Goal: Information Seeking & Learning: Find specific fact

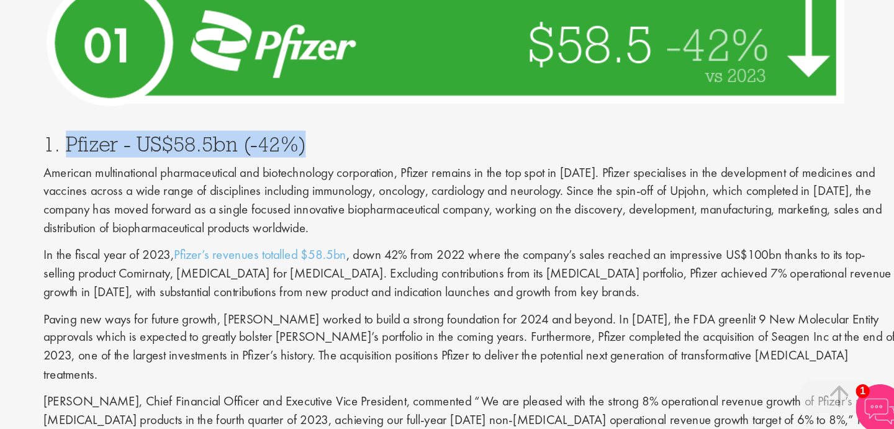
scroll to position [4345, 0]
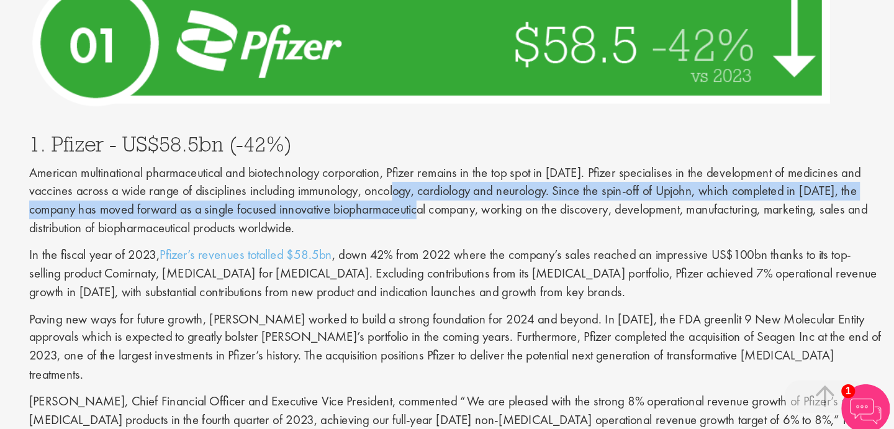
drag, startPoint x: 521, startPoint y: 181, endPoint x: 548, endPoint y: 200, distance: 32.5
click at [548, 220] on p "American multinational pharmaceutical and biotechnology corporation, Pfizer rem…" at bounding box center [559, 248] width 652 height 56
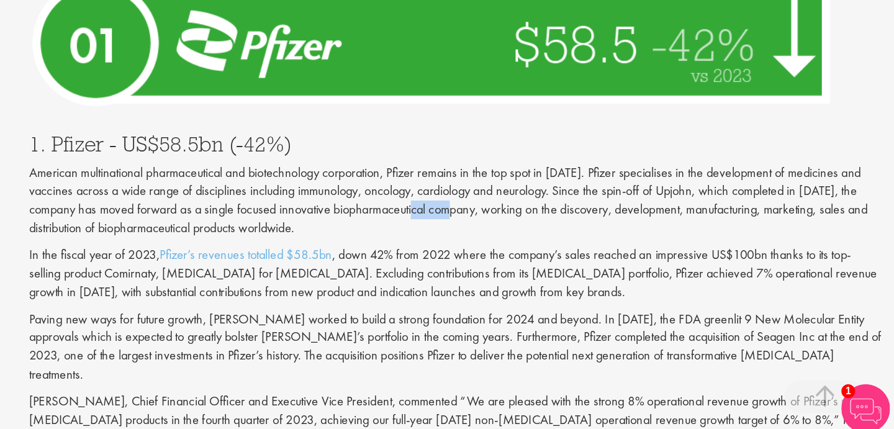
click at [548, 220] on p "American multinational pharmaceutical and biotechnology corporation, Pfizer rem…" at bounding box center [559, 248] width 652 height 56
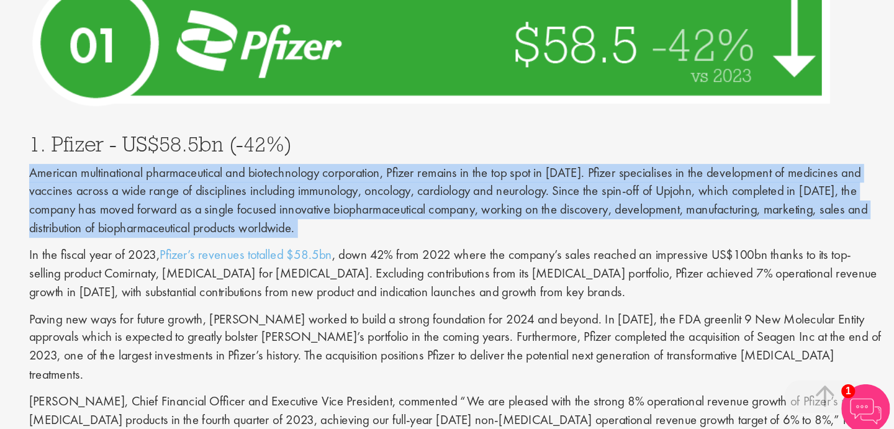
click at [548, 220] on p "American multinational pharmaceutical and biotechnology corporation, Pfizer rem…" at bounding box center [559, 248] width 652 height 56
click at [592, 220] on p "American multinational pharmaceutical and biotechnology corporation, Pfizer rem…" at bounding box center [559, 248] width 652 height 56
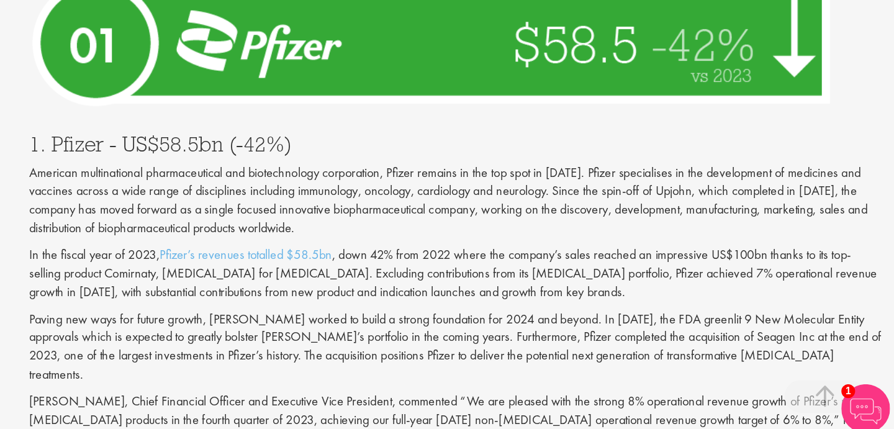
click at [628, 220] on p "American multinational pharmaceutical and biotechnology corporation, Pfizer rem…" at bounding box center [559, 248] width 652 height 56
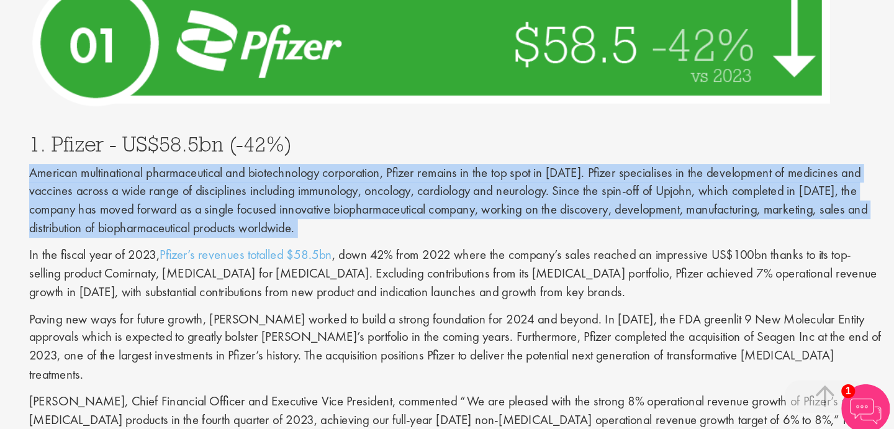
click at [628, 220] on p "American multinational pharmaceutical and biotechnology corporation, Pfizer rem…" at bounding box center [559, 248] width 652 height 56
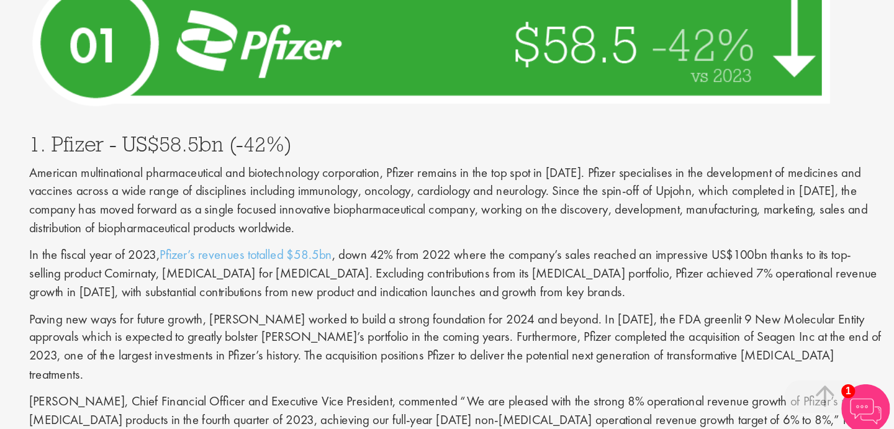
click at [675, 222] on div "1. Pfizer - US$58.5bn (-42%) American multinational pharmaceutical and biotechn…" at bounding box center [558, 321] width 670 height 272
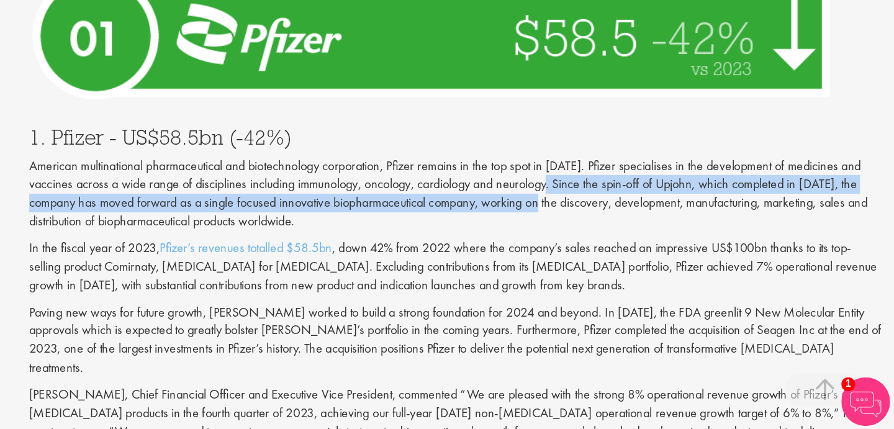
drag, startPoint x: 637, startPoint y: 186, endPoint x: 637, endPoint y: 205, distance: 19.2
click at [637, 220] on p "American multinational pharmaceutical and biotechnology corporation, Pfizer rem…" at bounding box center [559, 248] width 652 height 56
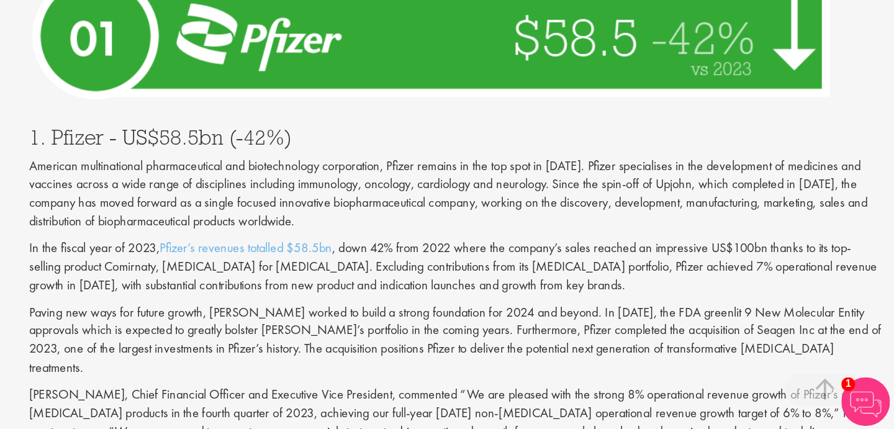
click at [638, 220] on p "American multinational pharmaceutical and biotechnology corporation, Pfizer rem…" at bounding box center [559, 248] width 652 height 56
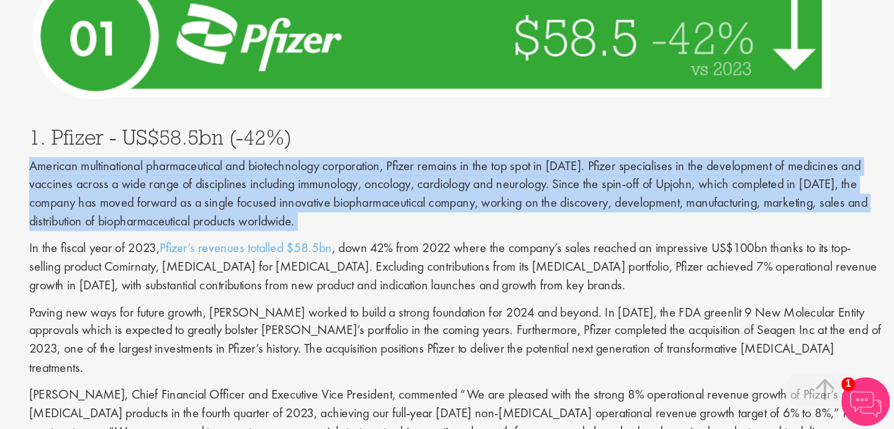
click at [638, 220] on p "American multinational pharmaceutical and biotechnology corporation, Pfizer rem…" at bounding box center [559, 248] width 652 height 56
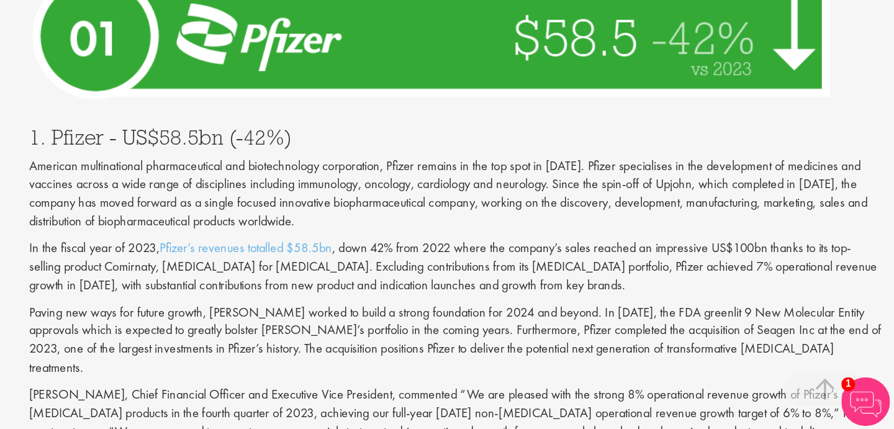
click at [739, 220] on p "American multinational pharmaceutical and biotechnology corporation, Pfizer rem…" at bounding box center [559, 248] width 652 height 56
drag, startPoint x: 551, startPoint y: 205, endPoint x: 561, endPoint y: 205, distance: 10.0
click at [560, 220] on p "American multinational pharmaceutical and biotechnology corporation, Pfizer rem…" at bounding box center [559, 248] width 652 height 56
click at [561, 220] on p "American multinational pharmaceutical and biotechnology corporation, Pfizer rem…" at bounding box center [559, 248] width 652 height 56
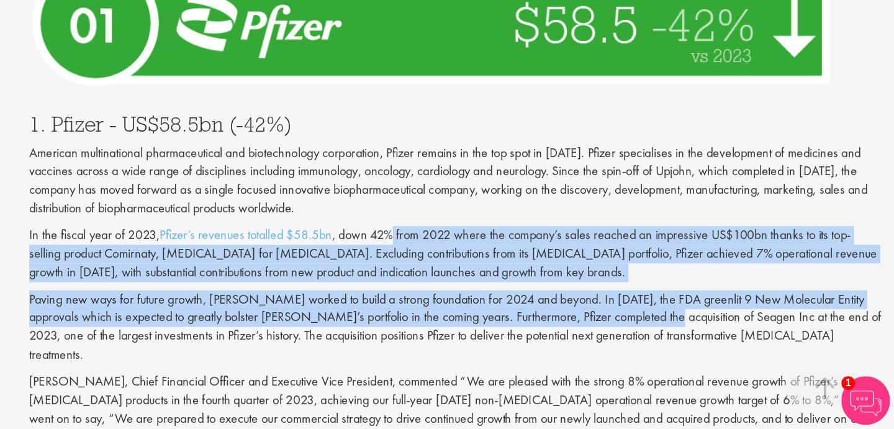
drag, startPoint x: 513, startPoint y: 227, endPoint x: 673, endPoint y: 282, distance: 170.0
click at [673, 282] on div "1. Pfizer - US$58.5bn (-42%) American multinational pharmaceutical and biotechn…" at bounding box center [558, 312] width 670 height 272
click at [673, 323] on p "Paving new ways for future growth, [PERSON_NAME] worked to build a strong found…" at bounding box center [559, 351] width 652 height 56
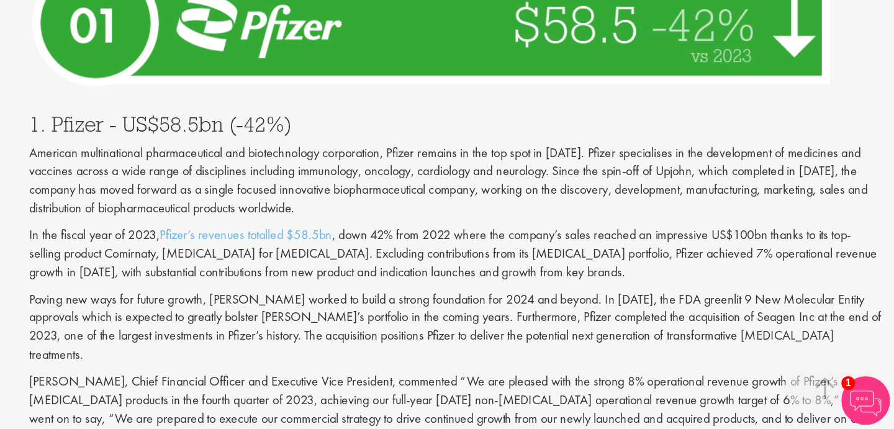
scroll to position [4365, 0]
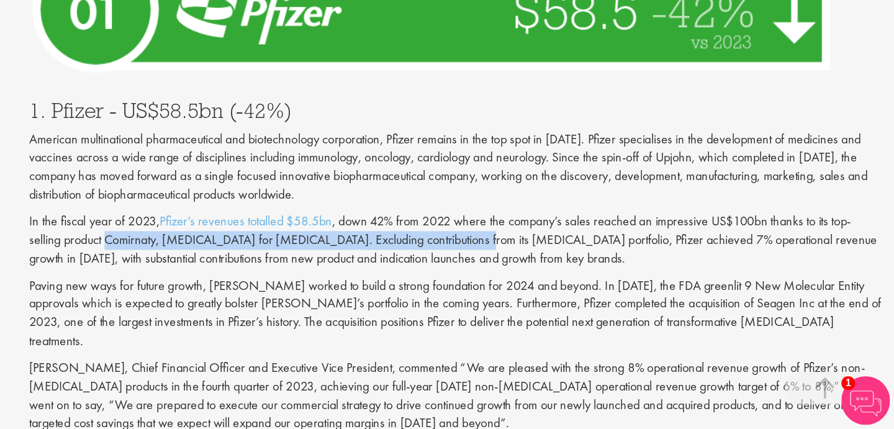
drag, startPoint x: 293, startPoint y: 230, endPoint x: 582, endPoint y: 230, distance: 288.6
click at [582, 263] on p "In the fiscal year of 2023, Pfizer’s revenues totalled $58.5bn , down 42% from …" at bounding box center [559, 284] width 652 height 43
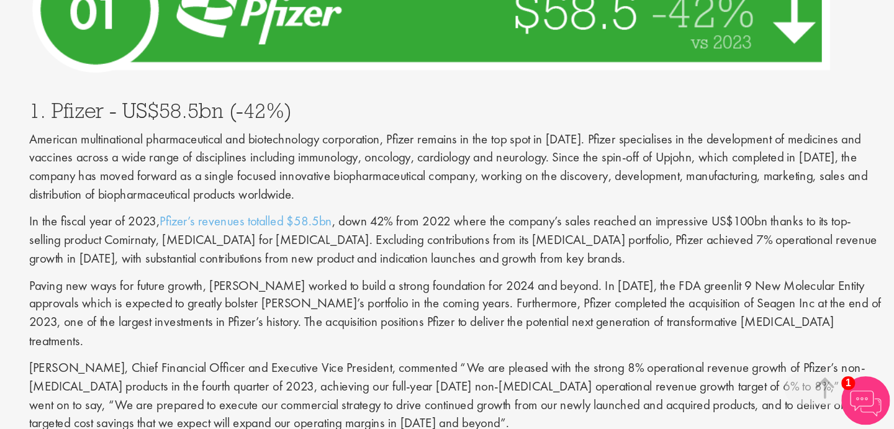
click at [584, 263] on p "In the fiscal year of 2023, Pfizer’s revenues totalled $58.5bn , down 42% from …" at bounding box center [559, 284] width 652 height 43
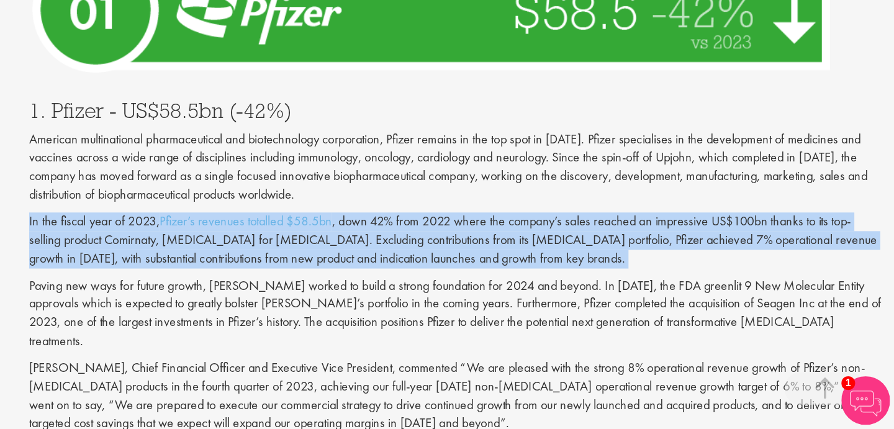
click at [584, 263] on p "In the fiscal year of 2023, Pfizer’s revenues totalled $58.5bn , down 42% from …" at bounding box center [559, 284] width 652 height 43
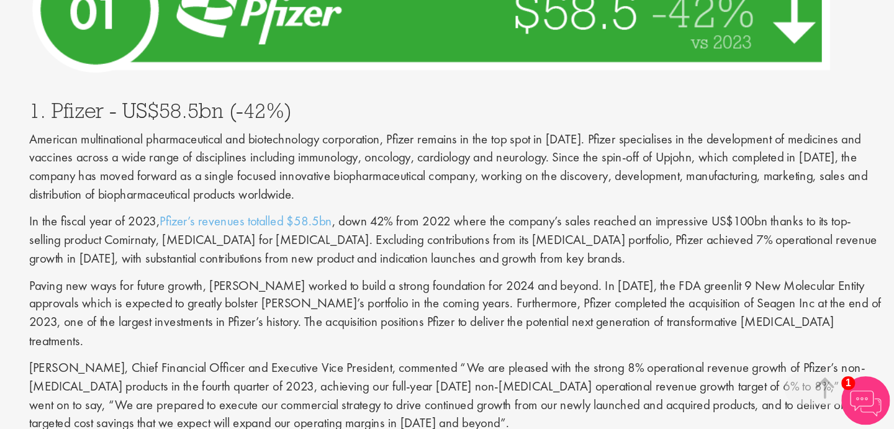
click at [601, 263] on p "In the fiscal year of 2023, Pfizer’s revenues totalled $58.5bn , down 42% from …" at bounding box center [559, 284] width 652 height 43
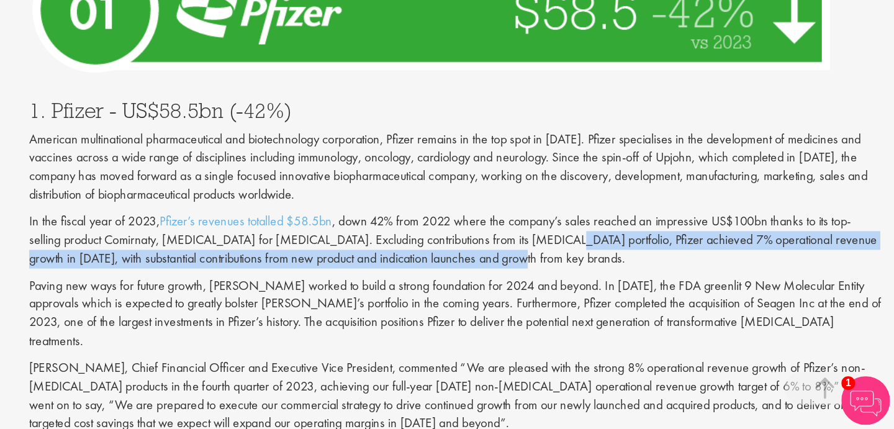
drag, startPoint x: 637, startPoint y: 225, endPoint x: 637, endPoint y: 249, distance: 24.2
click at [637, 263] on p "In the fiscal year of 2023, Pfizer’s revenues totalled $58.5bn , down 42% from …" at bounding box center [559, 284] width 652 height 43
click at [637, 249] on div "1. Pfizer - US$58.5bn (-42%) American multinational pharmaceutical and biotechn…" at bounding box center [558, 301] width 670 height 272
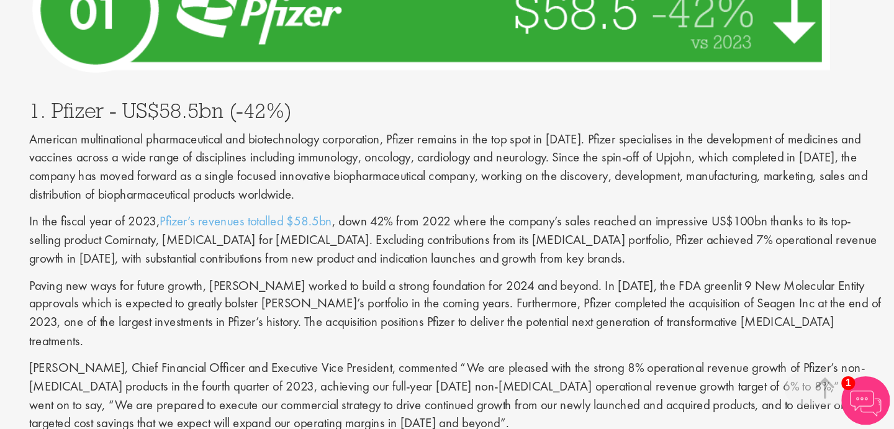
click at [638, 263] on p "In the fiscal year of 2023, Pfizer’s revenues totalled $58.5bn , down 42% from …" at bounding box center [559, 284] width 652 height 43
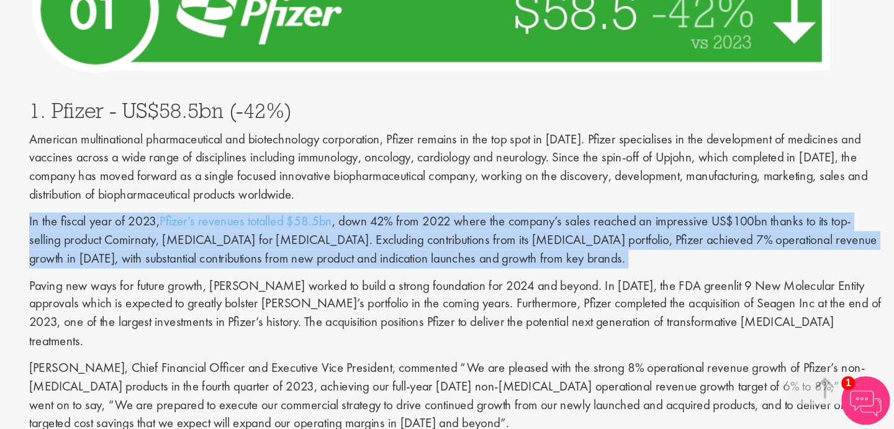
click at [638, 263] on p "In the fiscal year of 2023, Pfizer’s revenues totalled $58.5bn , down 42% from …" at bounding box center [559, 284] width 652 height 43
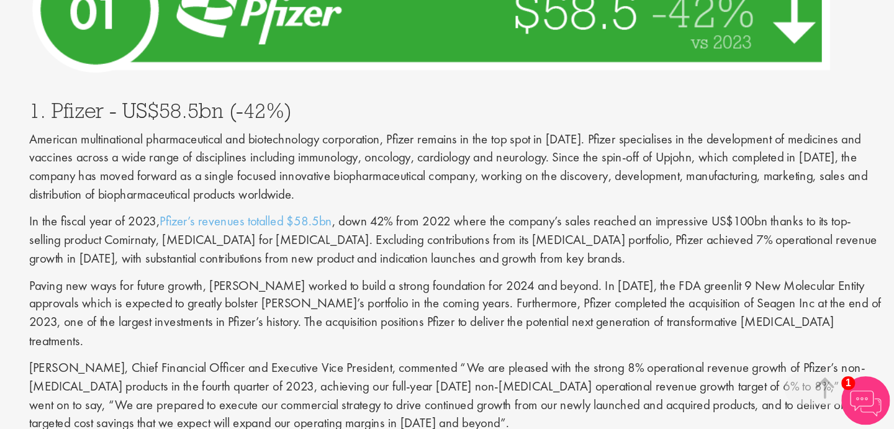
click at [649, 263] on p "In the fiscal year of 2023, Pfizer’s revenues totalled $58.5bn , down 42% from …" at bounding box center [559, 284] width 652 height 43
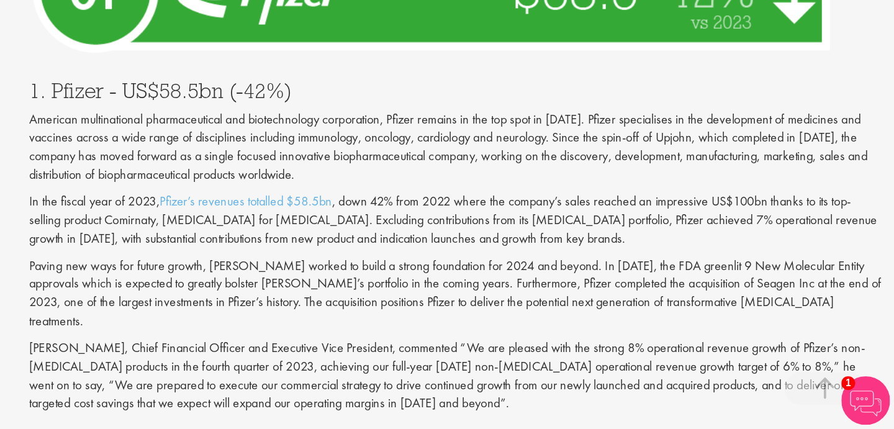
scroll to position [4401, 0]
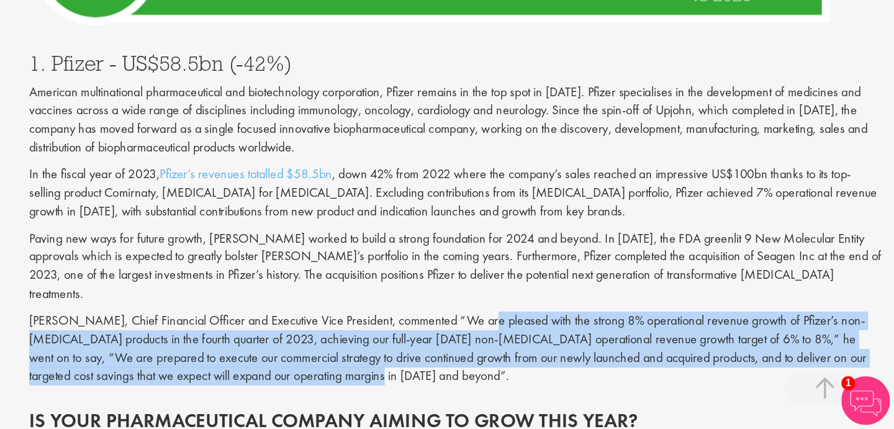
drag, startPoint x: 574, startPoint y: 281, endPoint x: 588, endPoint y: 326, distance: 46.7
click at [588, 326] on div "1. Pfizer - US$58.5bn (-42%) American multinational pharmaceutical and biotechn…" at bounding box center [558, 265] width 670 height 272
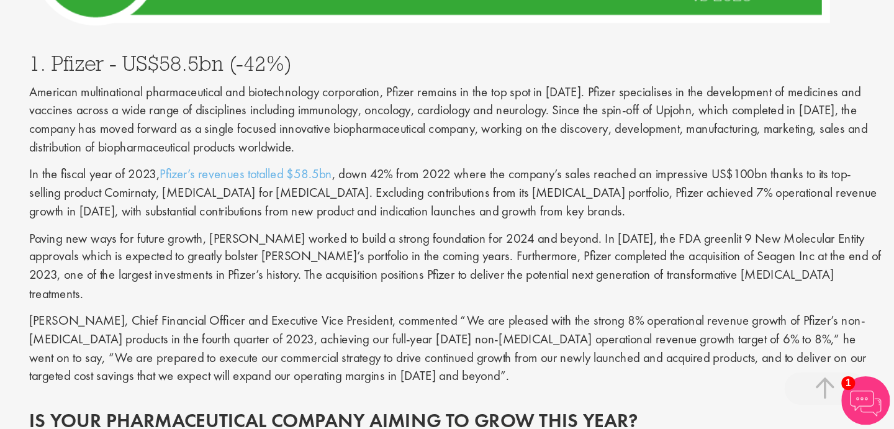
scroll to position [4398, 0]
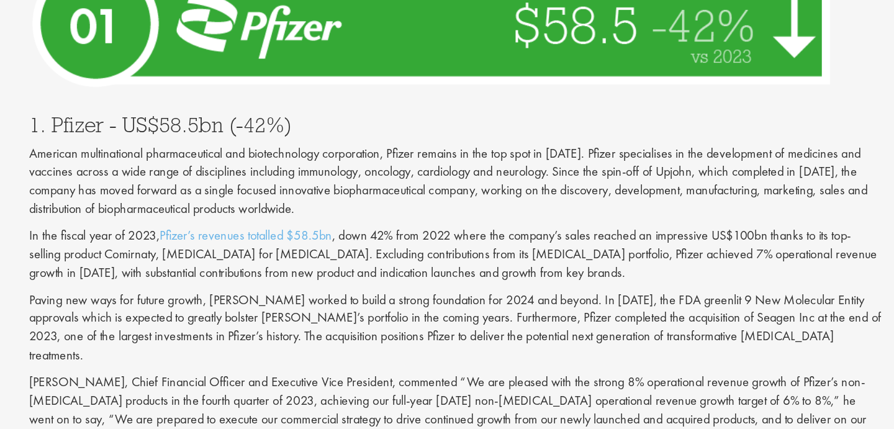
click at [584, 279] on p "Paving new ways for future growth, [PERSON_NAME] worked to build a strong found…" at bounding box center [559, 307] width 652 height 56
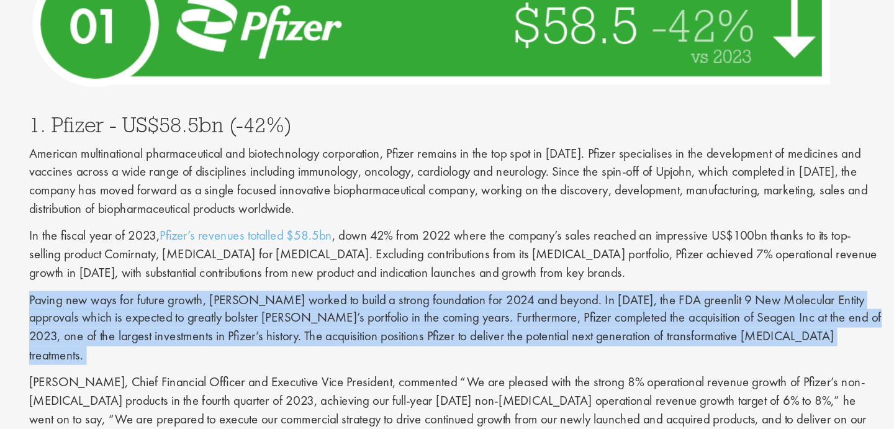
click at [584, 279] on p "Paving new ways for future growth, [PERSON_NAME] worked to build a strong found…" at bounding box center [559, 307] width 652 height 56
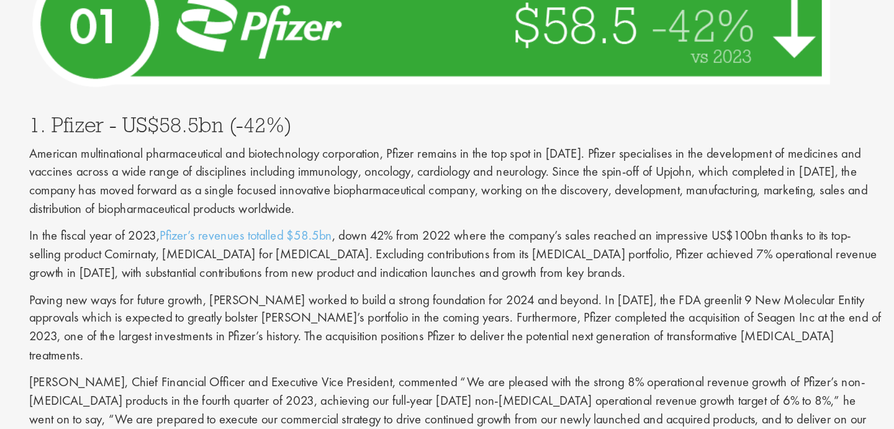
click at [592, 342] on p "[PERSON_NAME], Chief Financial Officer and Executive Vice President, commented …" at bounding box center [559, 370] width 652 height 56
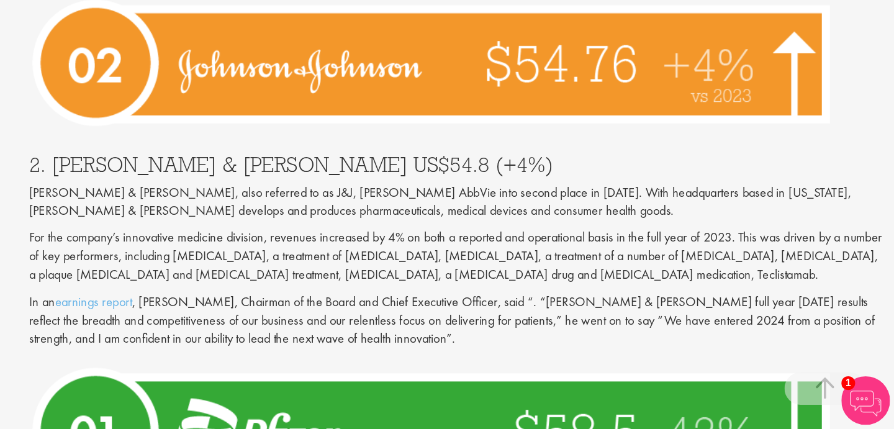
scroll to position [4044, 0]
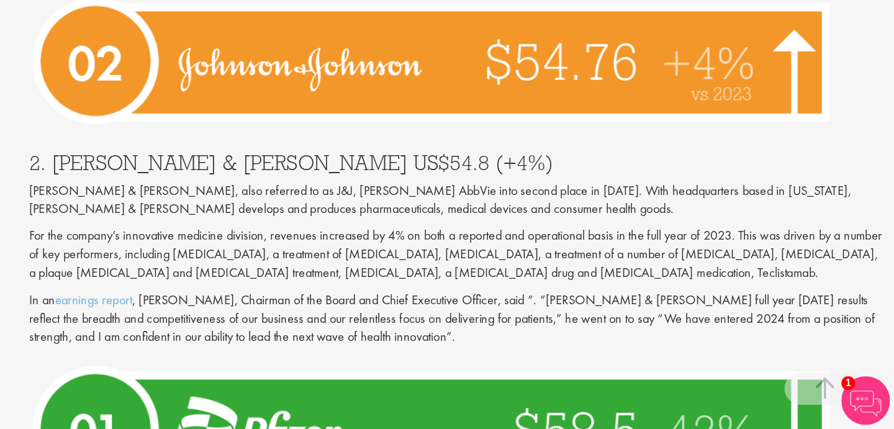
click at [502, 240] on p "[PERSON_NAME] & [PERSON_NAME], also referred to as J&J, [PERSON_NAME] AbbVie in…" at bounding box center [559, 254] width 652 height 29
click at [534, 240] on p "[PERSON_NAME] & [PERSON_NAME], also referred to as J&J, [PERSON_NAME] AbbVie in…" at bounding box center [559, 254] width 652 height 29
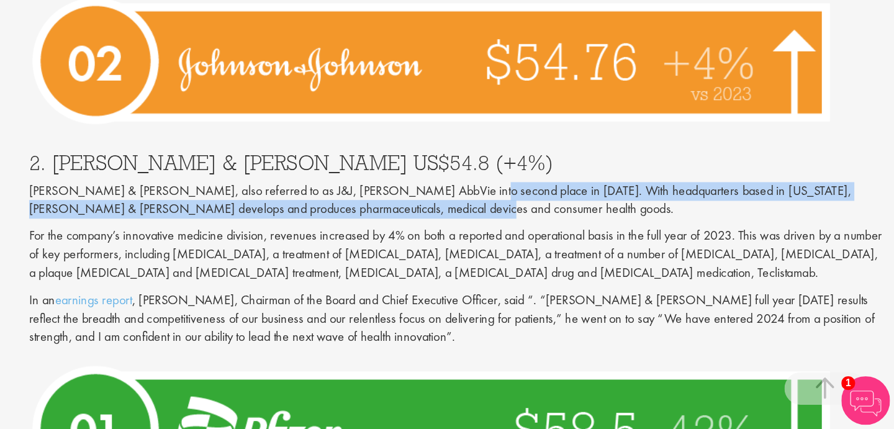
drag, startPoint x: 542, startPoint y: 193, endPoint x: 573, endPoint y: 212, distance: 36.0
click at [572, 240] on p "[PERSON_NAME] & [PERSON_NAME], also referred to as J&J, [PERSON_NAME] AbbVie in…" at bounding box center [559, 254] width 652 height 29
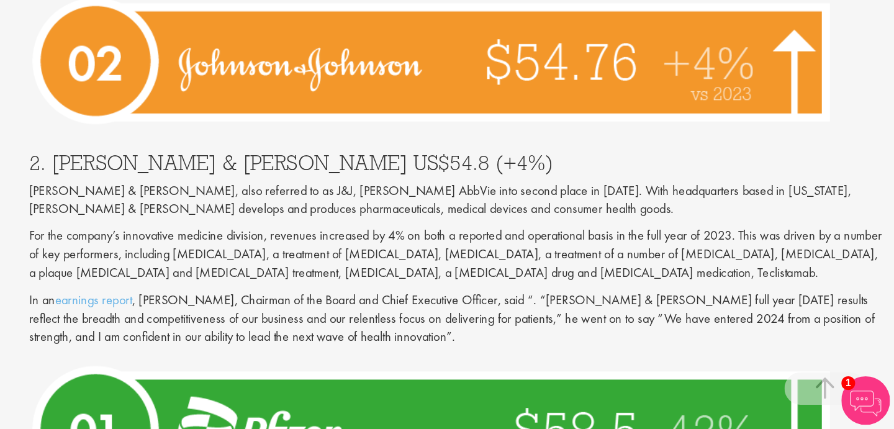
click at [573, 212] on div "2. [PERSON_NAME] & [PERSON_NAME] US$54.8 (+4%) [PERSON_NAME] & [PERSON_NAME], a…" at bounding box center [558, 288] width 670 height 167
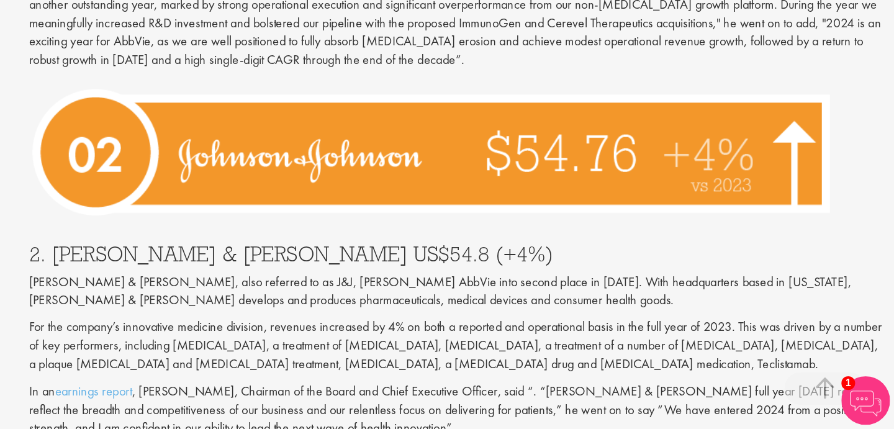
scroll to position [4049, 0]
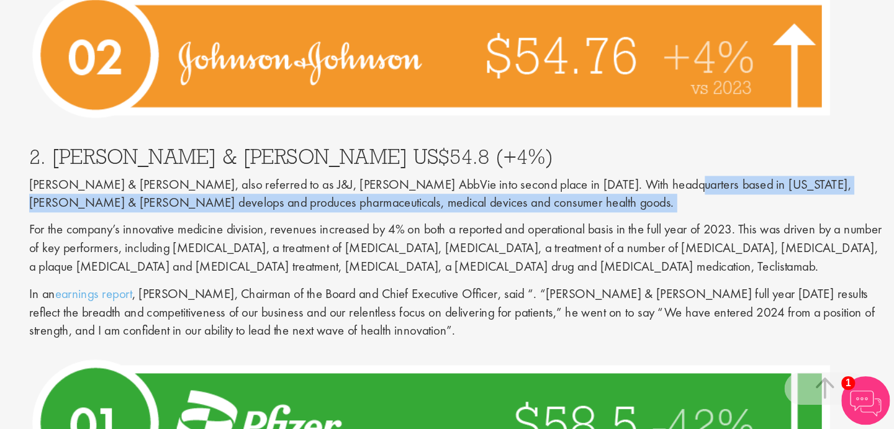
drag, startPoint x: 691, startPoint y: 189, endPoint x: 713, endPoint y: 214, distance: 33.1
click at [713, 214] on div "2. [PERSON_NAME] & [PERSON_NAME] US$54.8 (+4%) [PERSON_NAME] & [PERSON_NAME], a…" at bounding box center [558, 283] width 670 height 167
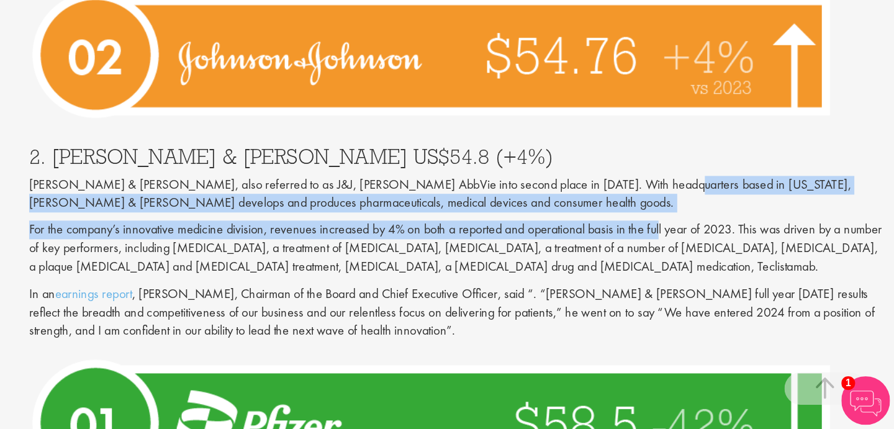
click at [713, 269] on p "For the company’s innovative medicine division, revenues increased by 4% on bot…" at bounding box center [559, 290] width 652 height 43
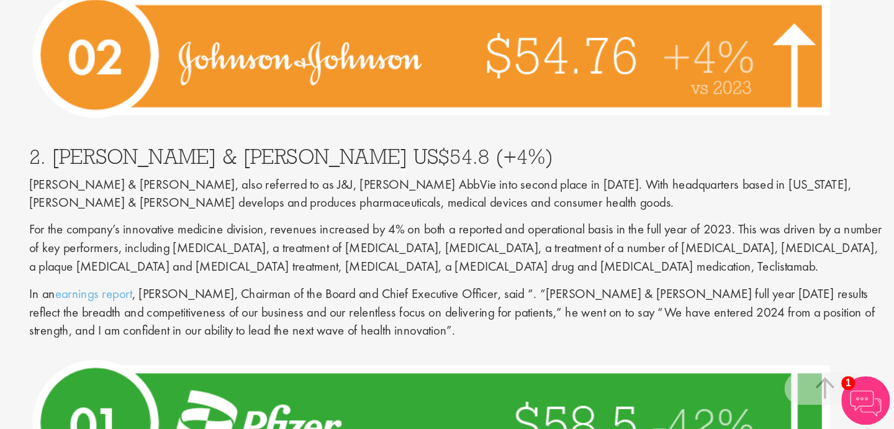
click at [749, 235] on p "[PERSON_NAME] & [PERSON_NAME], also referred to as J&J, [PERSON_NAME] AbbVie in…" at bounding box center [559, 249] width 652 height 29
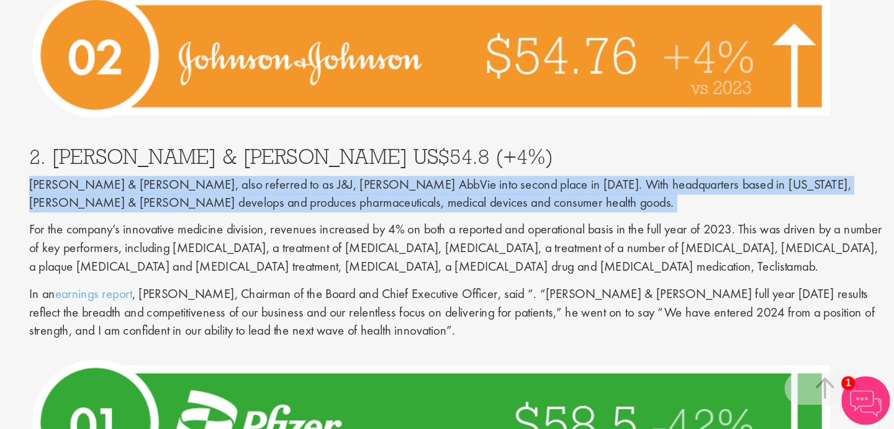
click at [749, 235] on p "[PERSON_NAME] & [PERSON_NAME], also referred to as J&J, [PERSON_NAME] AbbVie in…" at bounding box center [559, 249] width 652 height 29
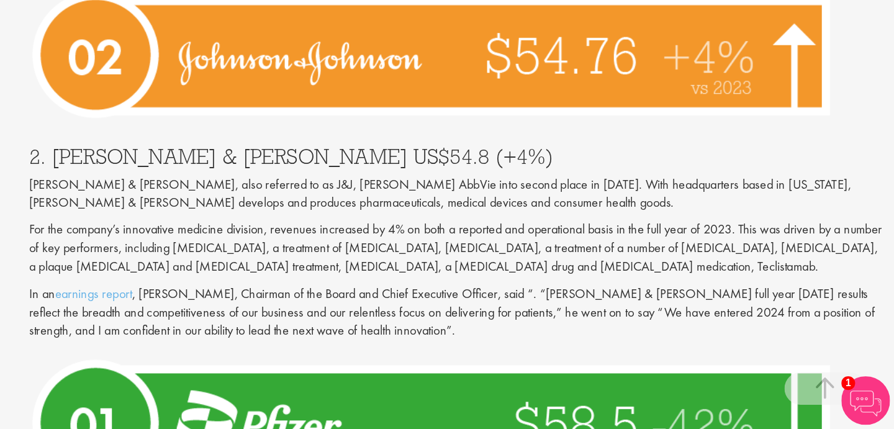
click at [778, 209] on div "2. [PERSON_NAME] & [PERSON_NAME] US$54.8 (+4%) [PERSON_NAME] & [PERSON_NAME], a…" at bounding box center [558, 283] width 670 height 167
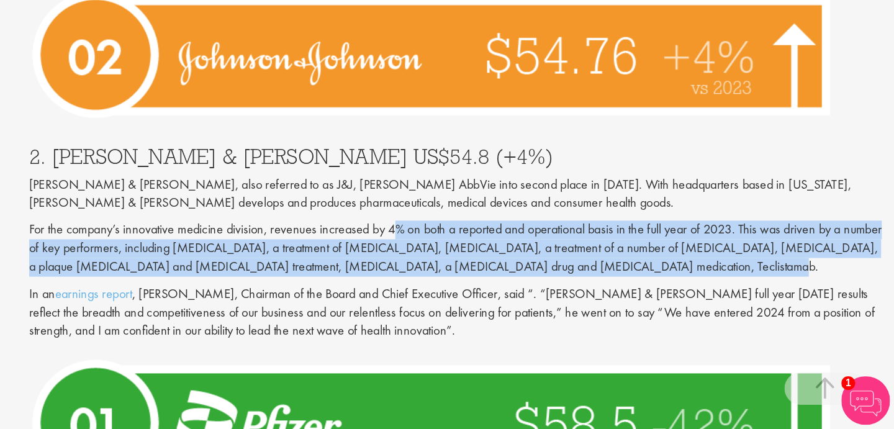
drag, startPoint x: 508, startPoint y: 220, endPoint x: 688, endPoint y: 250, distance: 181.7
click at [688, 269] on p "For the company’s innovative medicine division, revenues increased by 4% on bot…" at bounding box center [559, 290] width 652 height 43
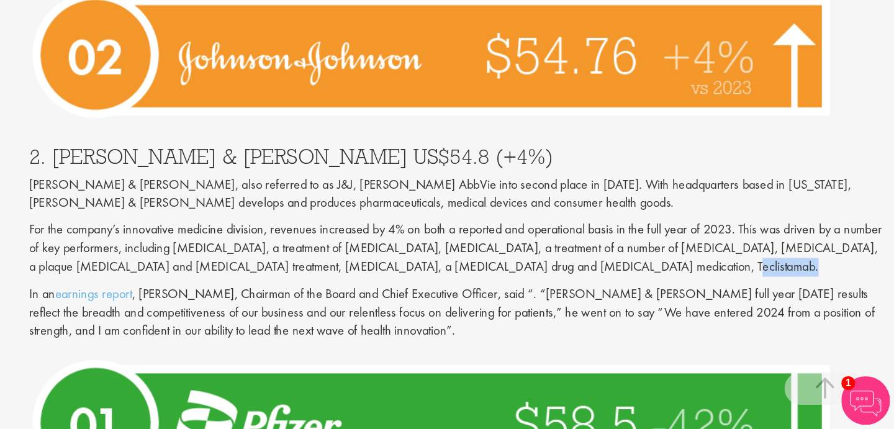
click at [688, 269] on p "For the company’s innovative medicine division, revenues increased by 4% on bot…" at bounding box center [559, 290] width 652 height 43
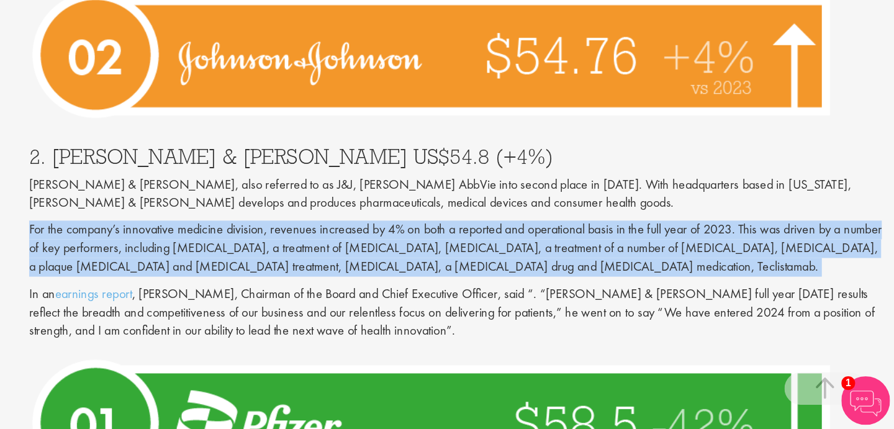
click at [688, 269] on p "For the company’s innovative medicine division, revenues increased by 4% on bot…" at bounding box center [559, 290] width 652 height 43
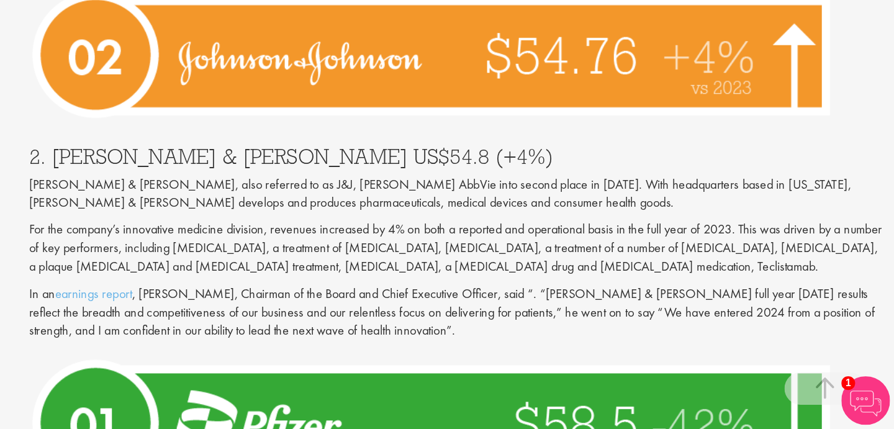
click at [734, 269] on p "For the company’s innovative medicine division, revenues increased by 4% on bot…" at bounding box center [559, 290] width 652 height 43
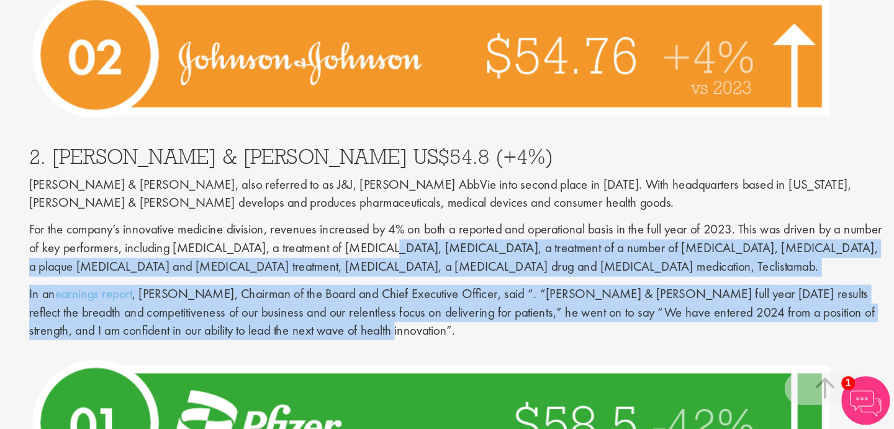
drag, startPoint x: 495, startPoint y: 236, endPoint x: 511, endPoint y: 308, distance: 73.2
click at [511, 308] on div "2. [PERSON_NAME] & [PERSON_NAME] US$54.8 (+4%) [PERSON_NAME] & [PERSON_NAME], a…" at bounding box center [558, 283] width 670 height 167
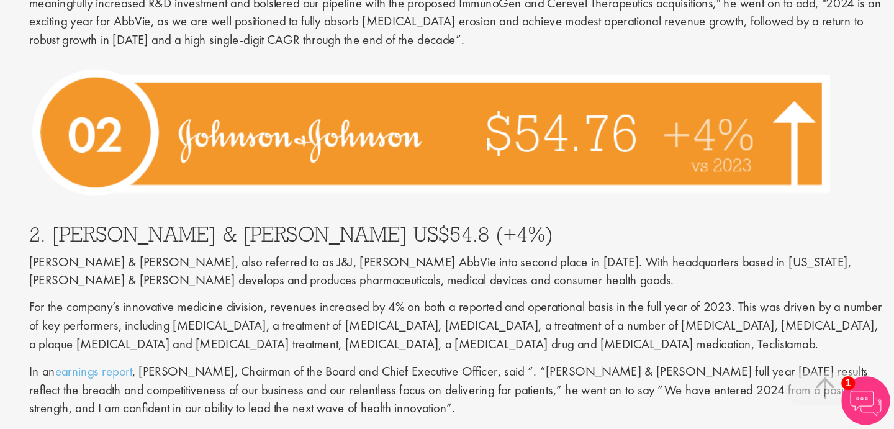
scroll to position [3727, 0]
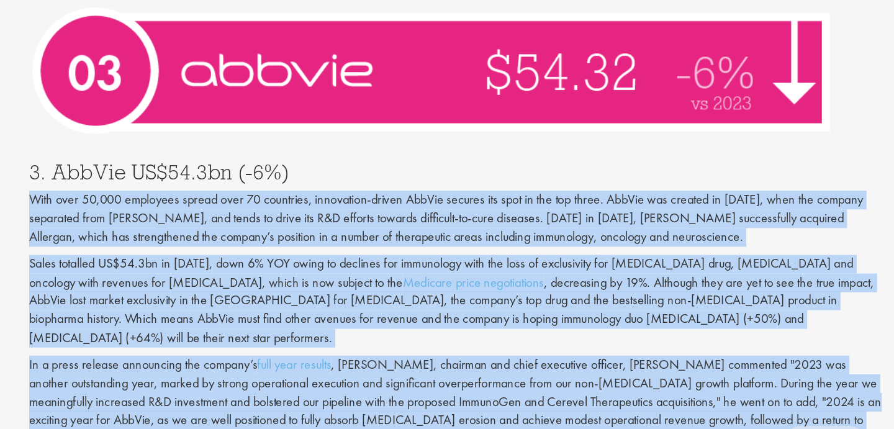
drag, startPoint x: 595, startPoint y: 146, endPoint x: 595, endPoint y: 367, distance: 220.3
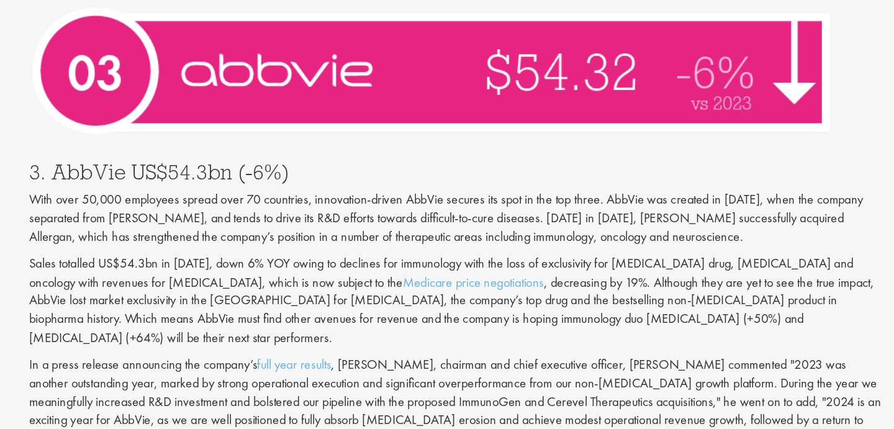
click at [580, 331] on p "In a press release announcing the company’s full year results , [PERSON_NAME], …" at bounding box center [559, 366] width 652 height 71
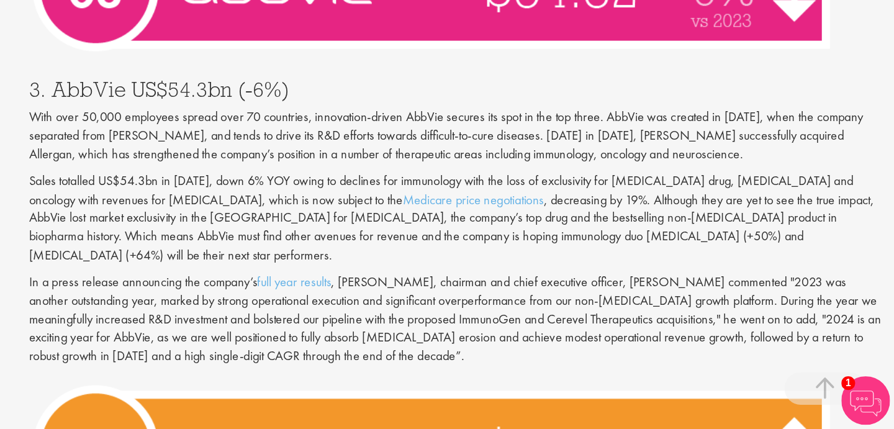
scroll to position [3749, 0]
